Goal: Transaction & Acquisition: Purchase product/service

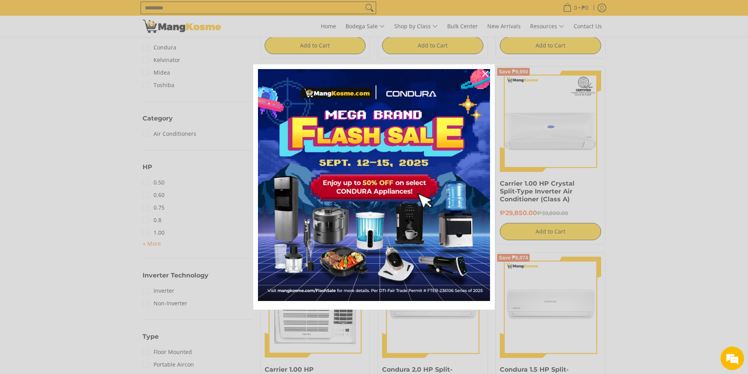
scroll to position [314, 0]
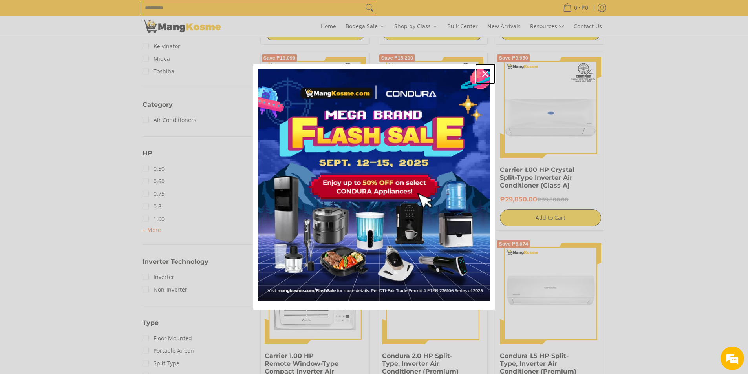
click at [486, 73] on icon "close icon" at bounding box center [485, 74] width 6 height 6
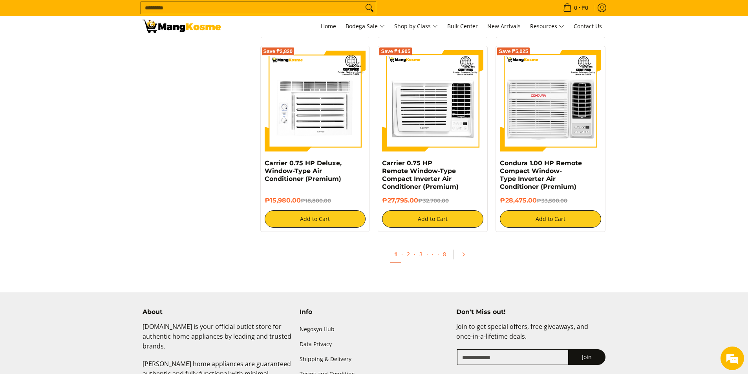
scroll to position [1427, 0]
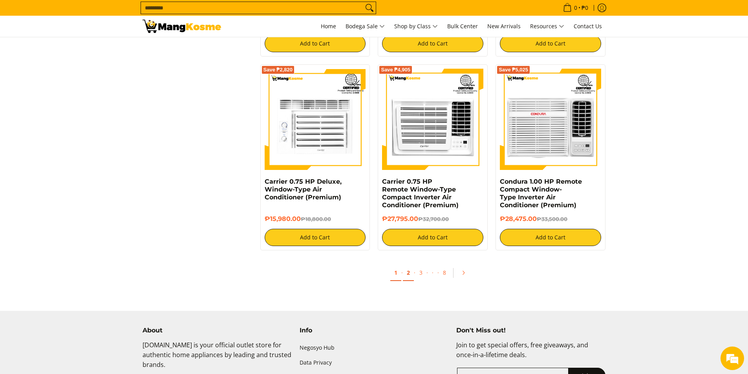
click at [405, 275] on link "2" at bounding box center [408, 273] width 11 height 16
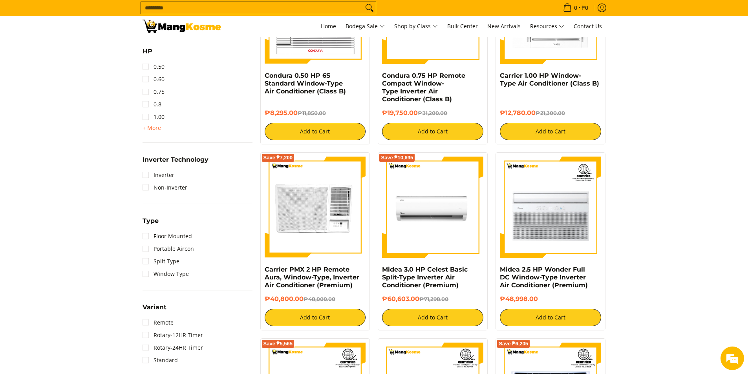
scroll to position [432, 0]
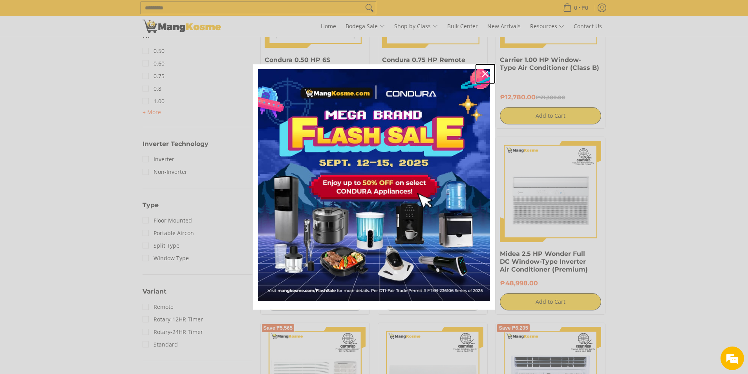
click at [487, 71] on icon "close icon" at bounding box center [485, 74] width 6 height 6
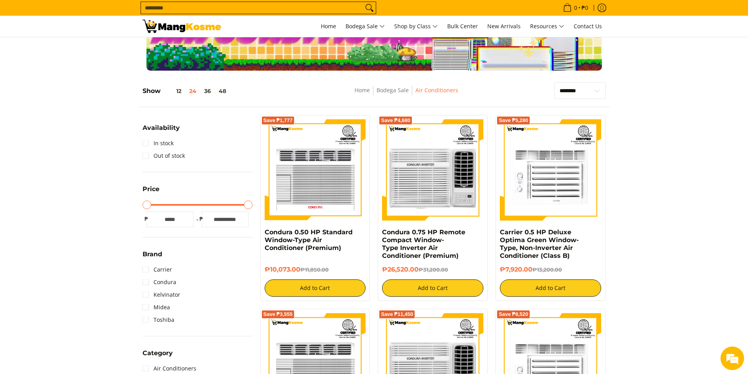
scroll to position [0, 0]
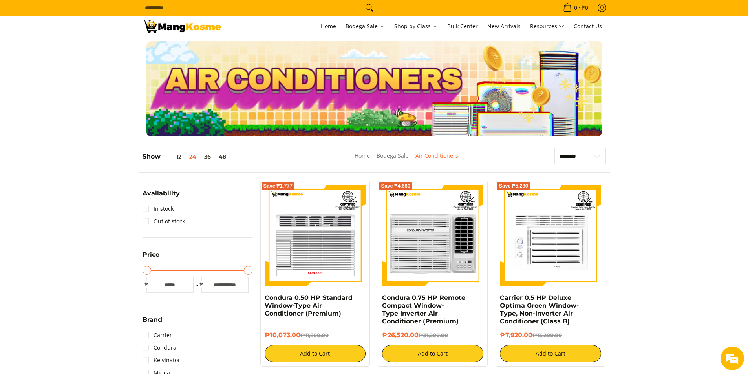
click at [203, 7] on input "Search..." at bounding box center [252, 8] width 222 height 12
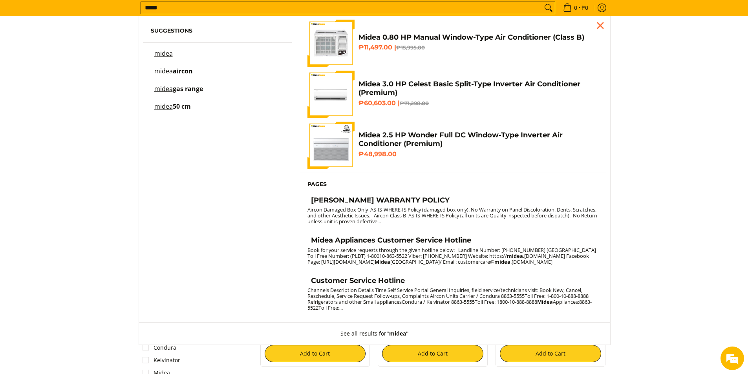
type input "*****"
click at [542, 2] on button "Search" at bounding box center [548, 8] width 13 height 12
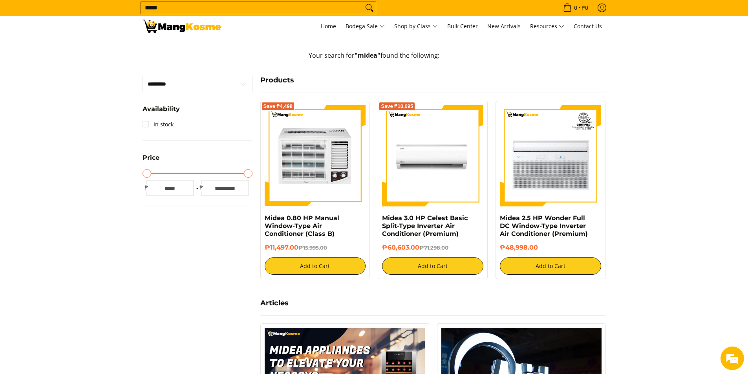
scroll to position [196, 0]
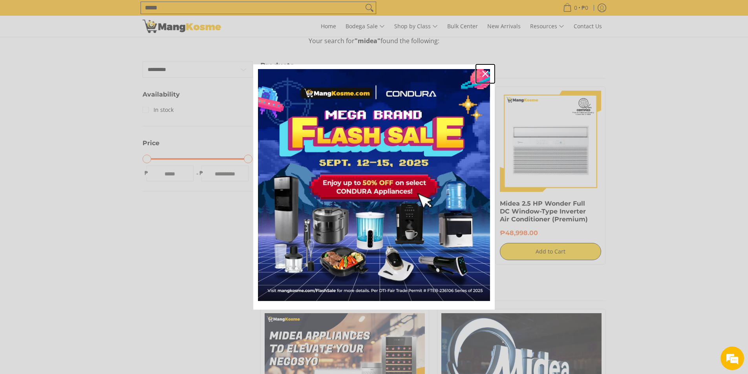
click at [483, 72] on icon "close icon" at bounding box center [485, 74] width 6 height 6
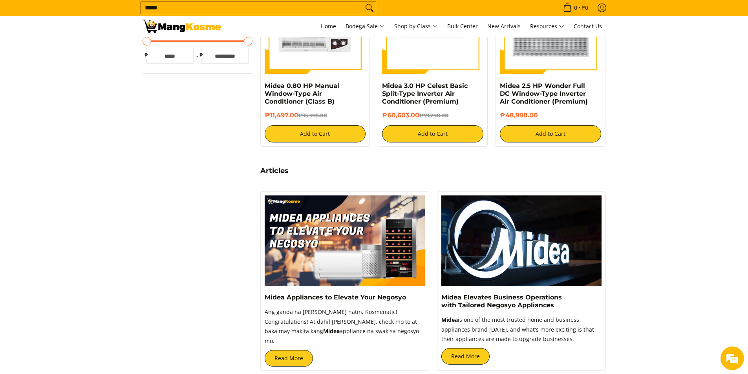
scroll to position [39, 0]
